Goal: Task Accomplishment & Management: Use online tool/utility

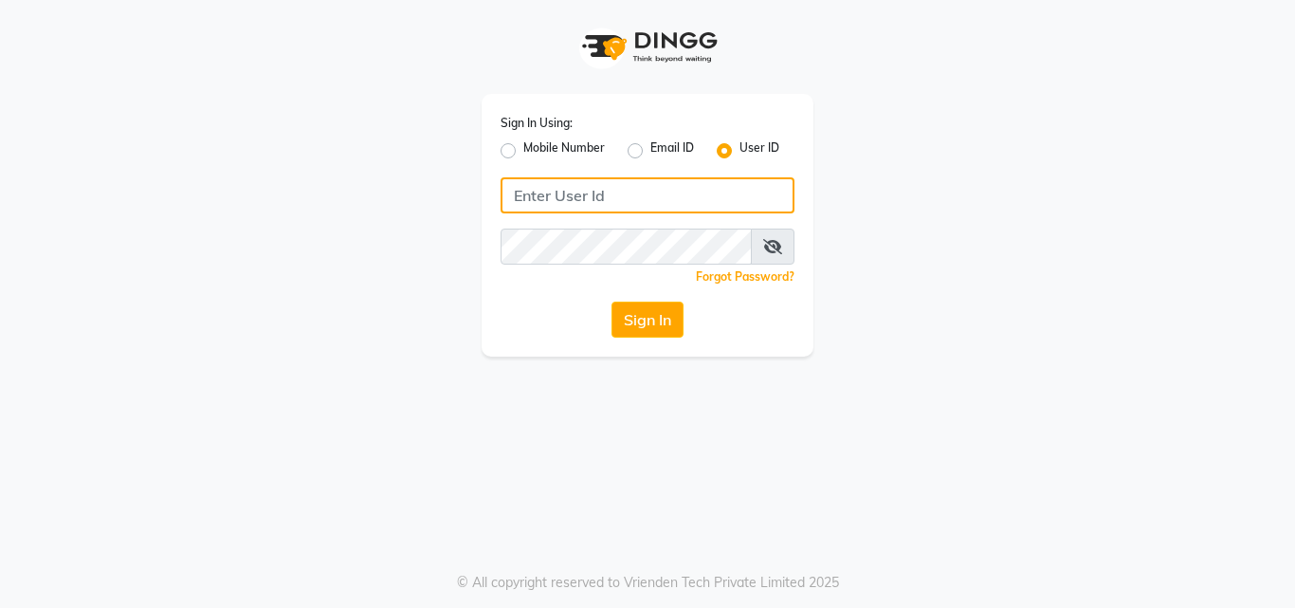
type input "9167548266"
click at [610, 196] on input "9167548266" at bounding box center [647, 195] width 294 height 36
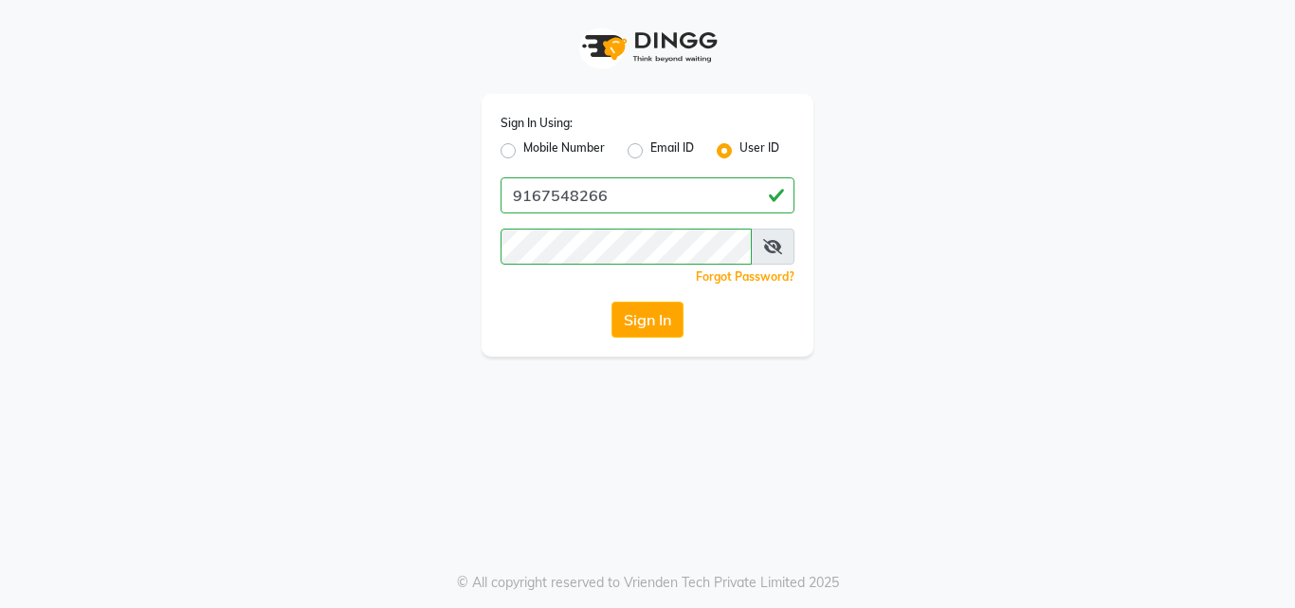
click at [523, 154] on label "Mobile Number" at bounding box center [564, 150] width 82 height 23
click at [523, 152] on input "Mobile Number" at bounding box center [529, 145] width 12 height 12
radio input "true"
radio input "false"
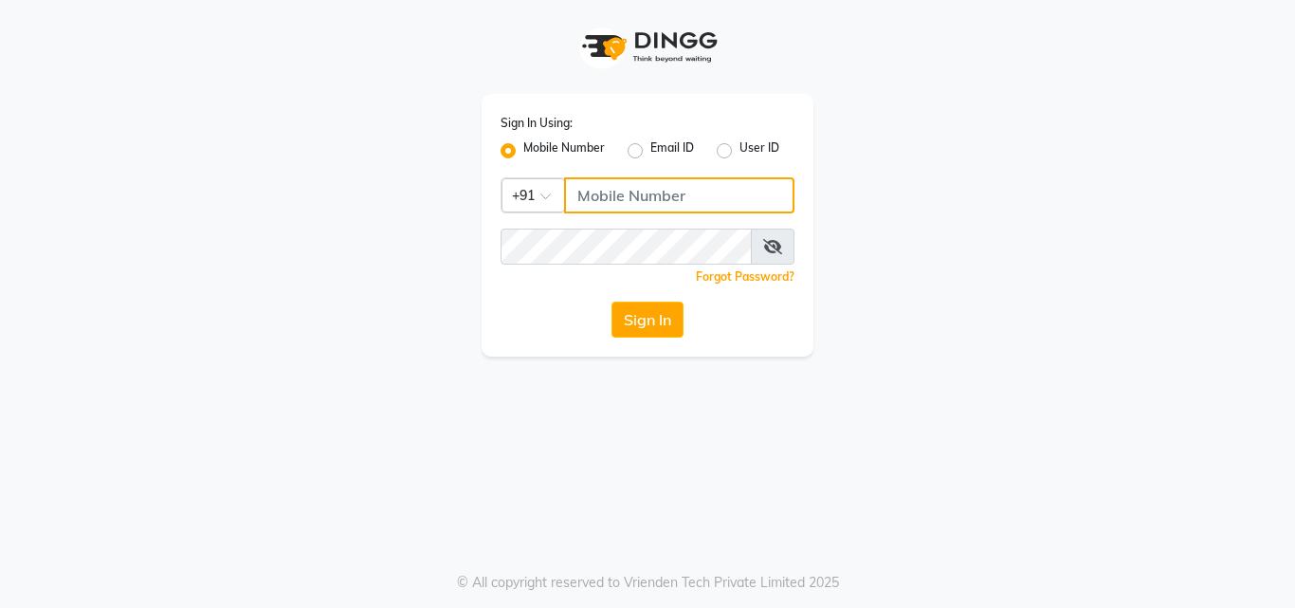
click at [607, 192] on input "Username" at bounding box center [679, 195] width 230 height 36
type input "7899967787"
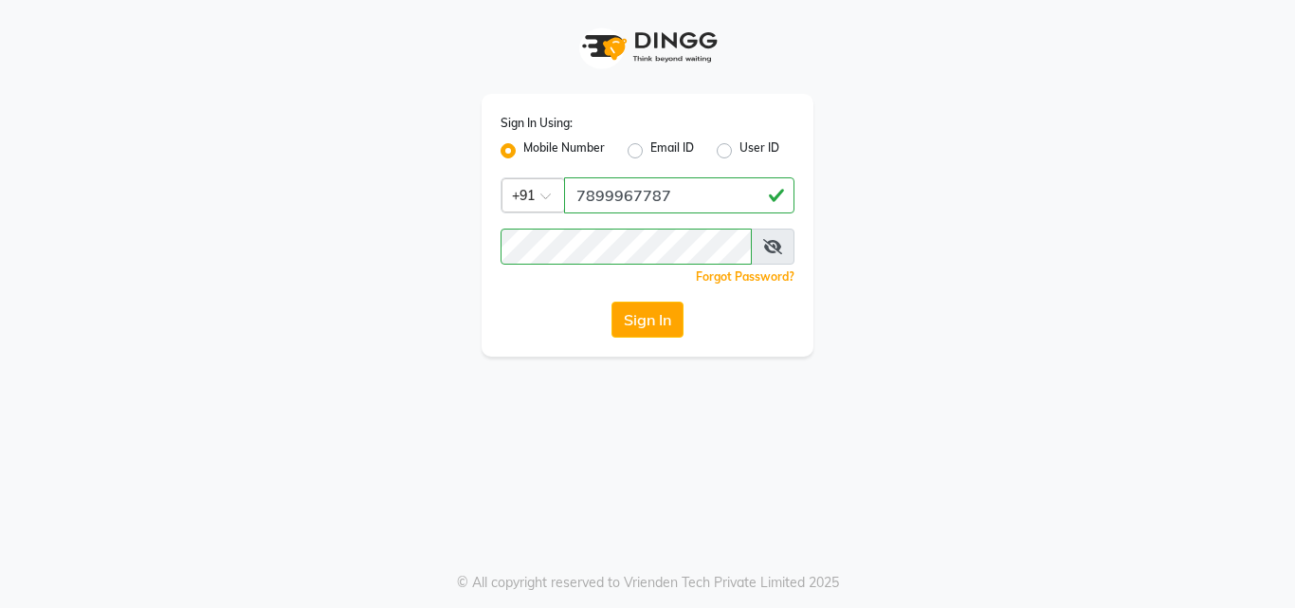
click at [1007, 306] on div "Sign In Using: Mobile Number Email ID User ID Country Code × [PHONE_NUMBER] Rem…" at bounding box center [647, 178] width 1081 height 356
click at [661, 322] on button "Sign In" at bounding box center [647, 319] width 72 height 36
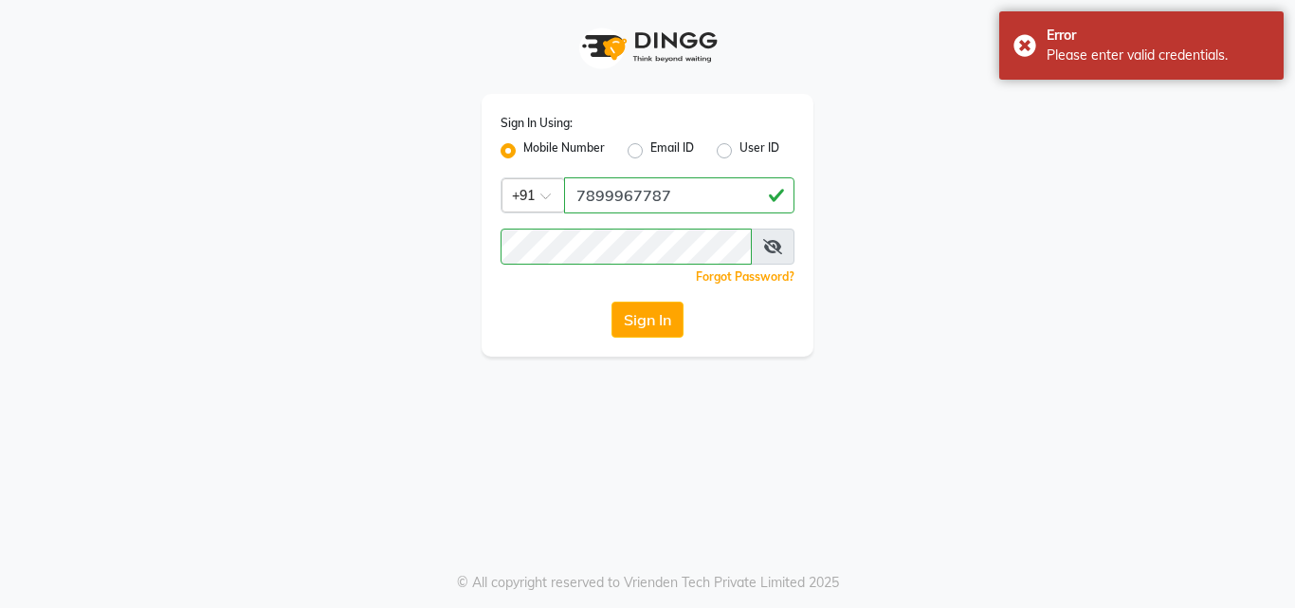
click at [758, 244] on span at bounding box center [773, 246] width 44 height 36
click at [765, 245] on icon at bounding box center [772, 246] width 19 height 15
click at [776, 246] on icon at bounding box center [773, 246] width 17 height 15
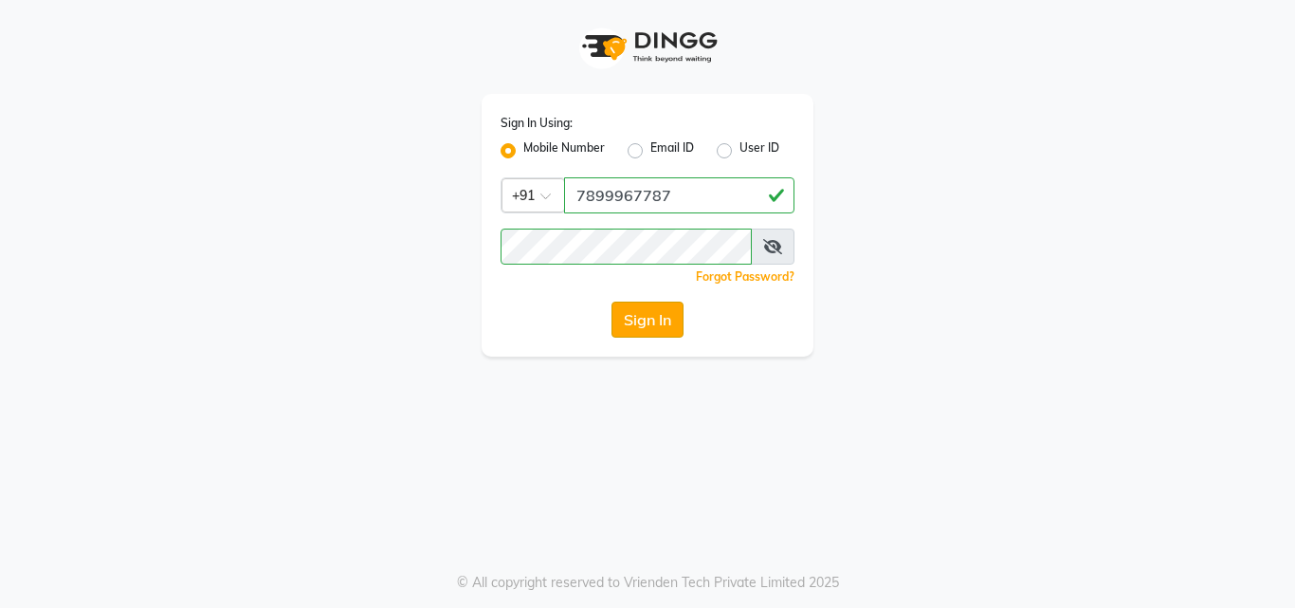
click at [649, 323] on button "Sign In" at bounding box center [647, 319] width 72 height 36
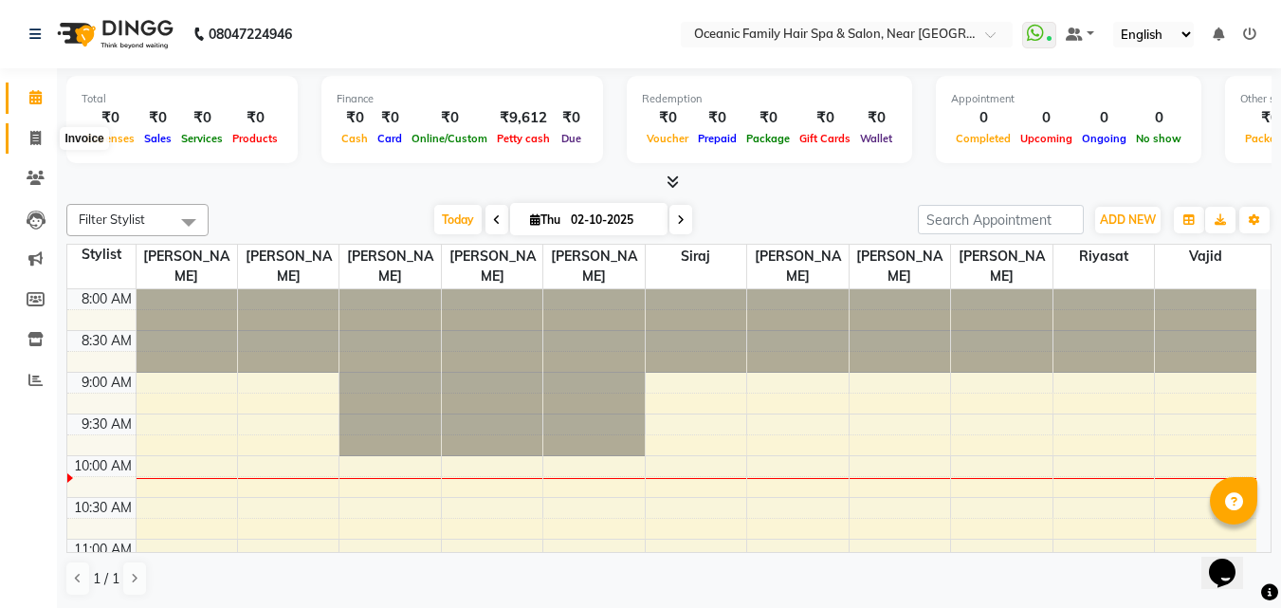
click at [33, 142] on icon at bounding box center [35, 138] width 10 height 14
select select "4366"
select select "service"
